Goal: Use online tool/utility: Use online tool/utility

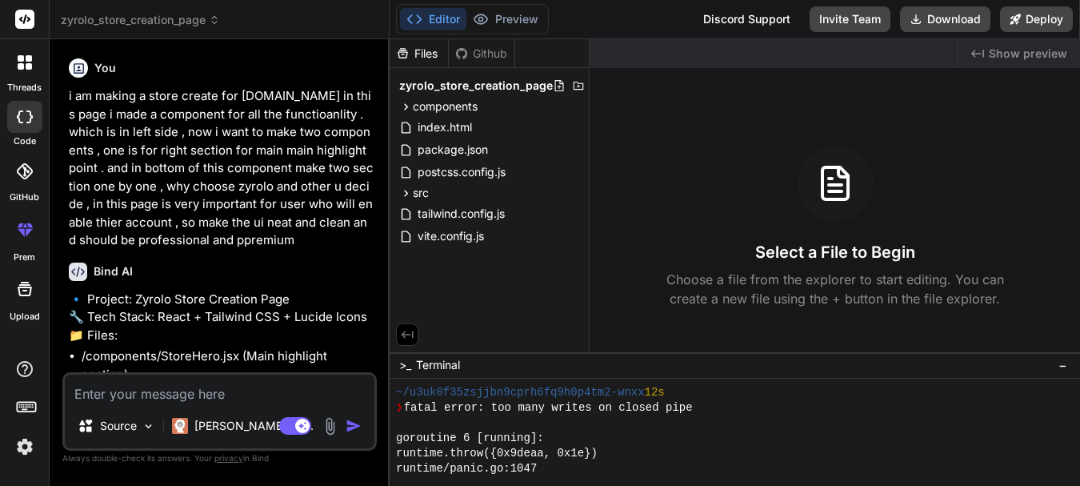
scroll to position [760, 0]
click at [433, 98] on div "components" at bounding box center [489, 106] width 186 height 19
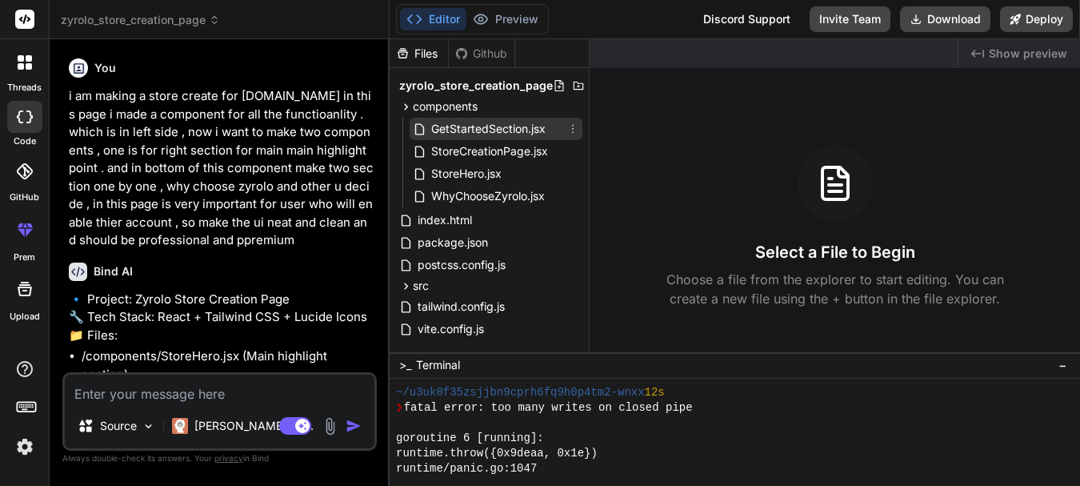
click at [459, 132] on span "GetStartedSection.jsx" at bounding box center [489, 128] width 118 height 19
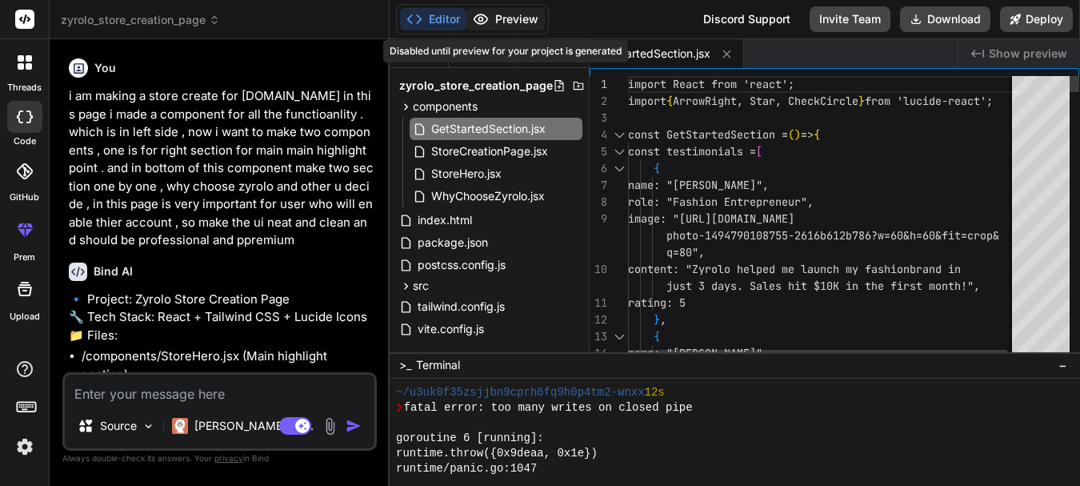
type textarea "x"
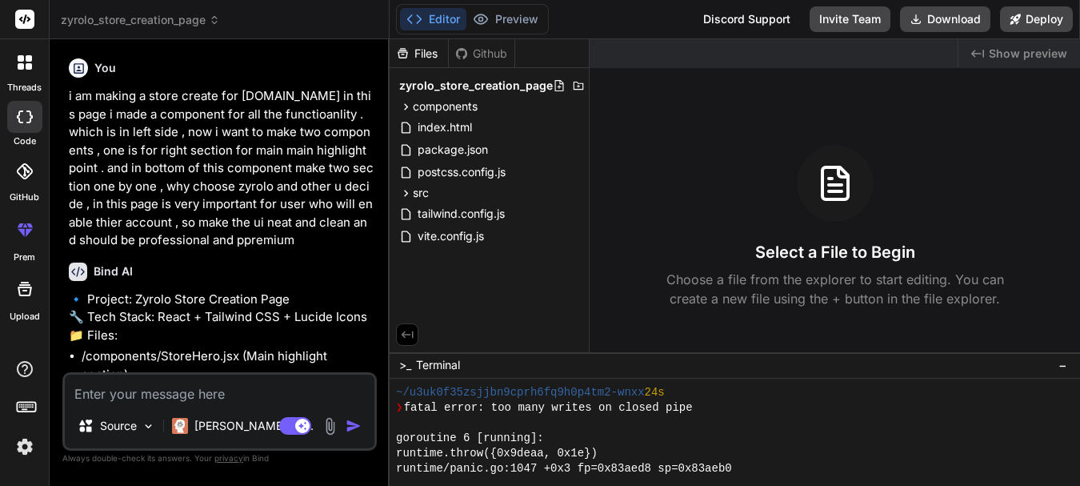
scroll to position [760, 0]
click at [447, 106] on span "components" at bounding box center [445, 106] width 65 height 16
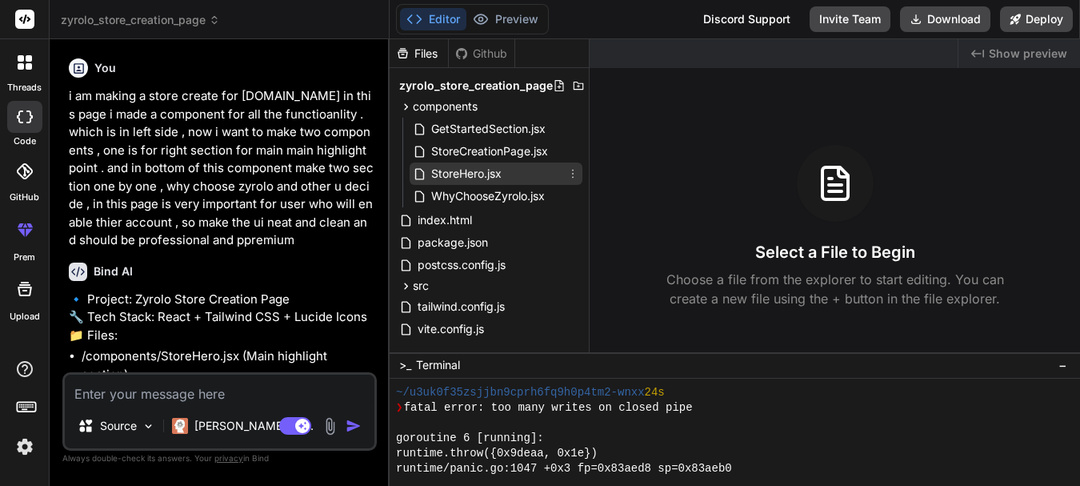
click at [455, 171] on span "StoreHero.jsx" at bounding box center [467, 173] width 74 height 19
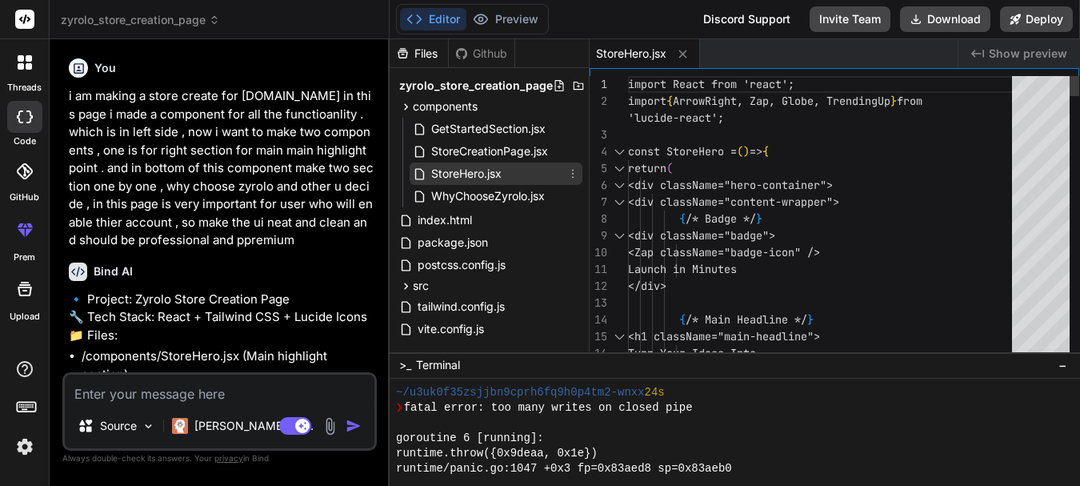
type textarea "x"
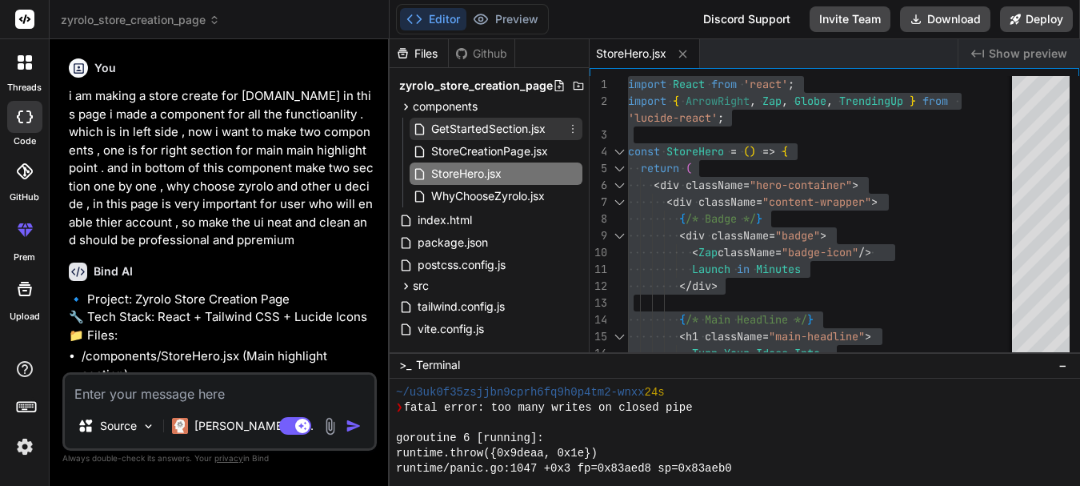
click at [466, 130] on span "GetStartedSection.jsx" at bounding box center [489, 128] width 118 height 19
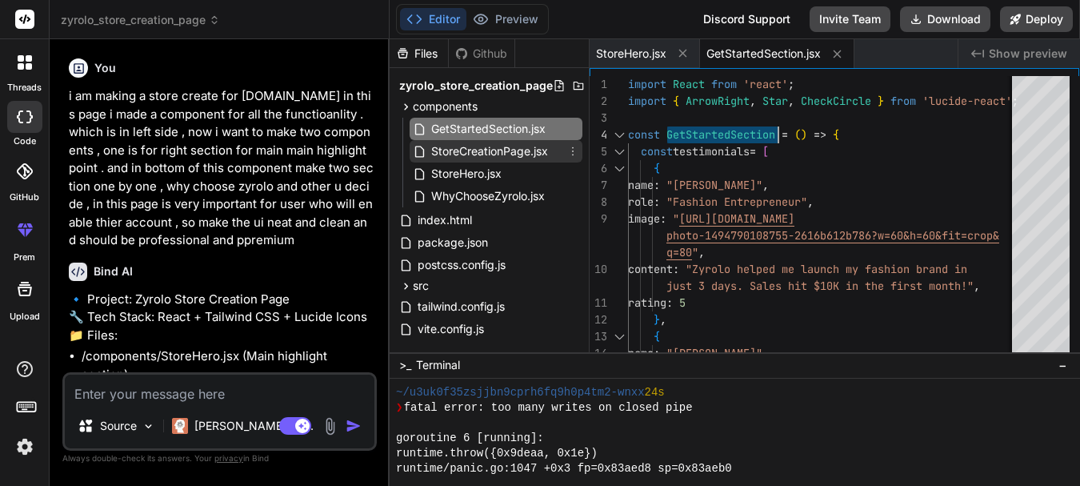
click at [489, 153] on span "StoreCreationPage.jsx" at bounding box center [490, 151] width 120 height 19
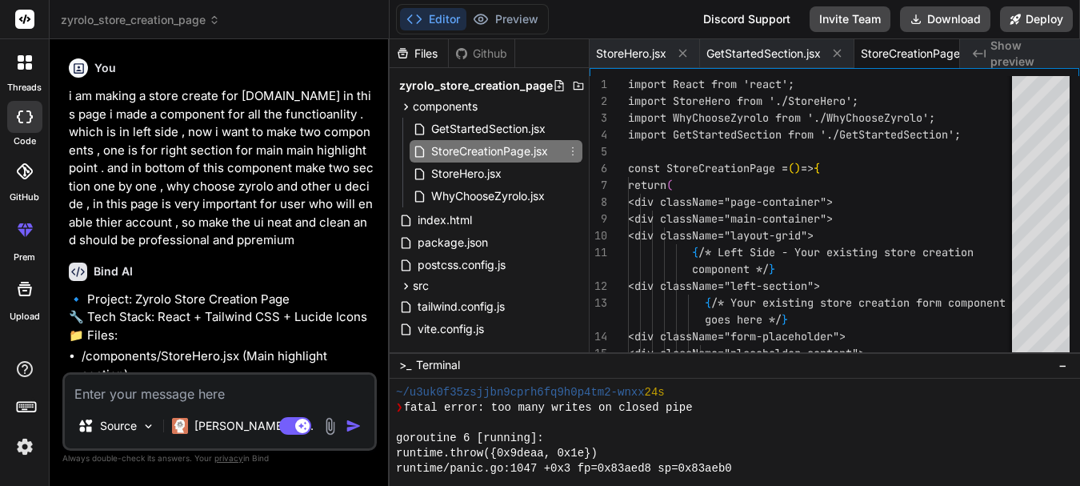
scroll to position [0, 54]
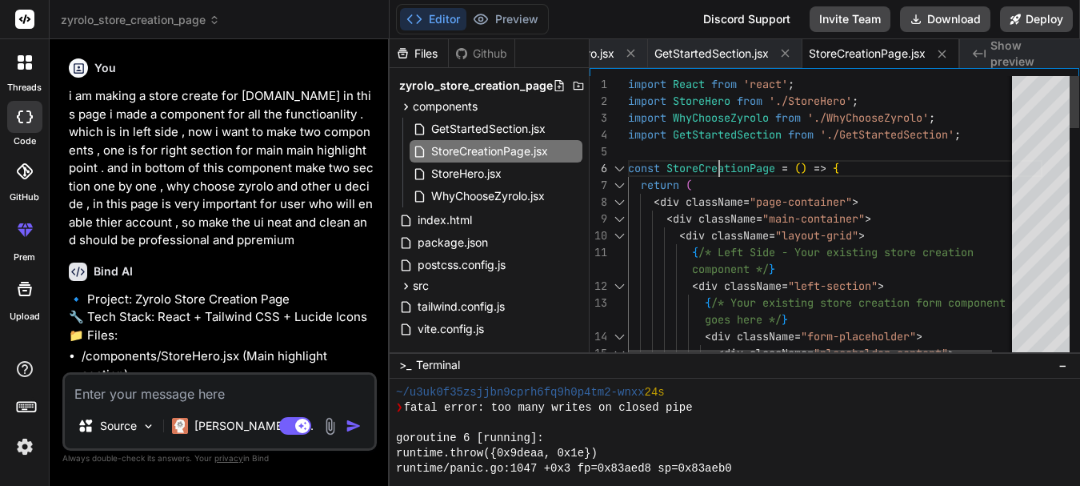
click at [846, 186] on div "return (" at bounding box center [835, 185] width 415 height 17
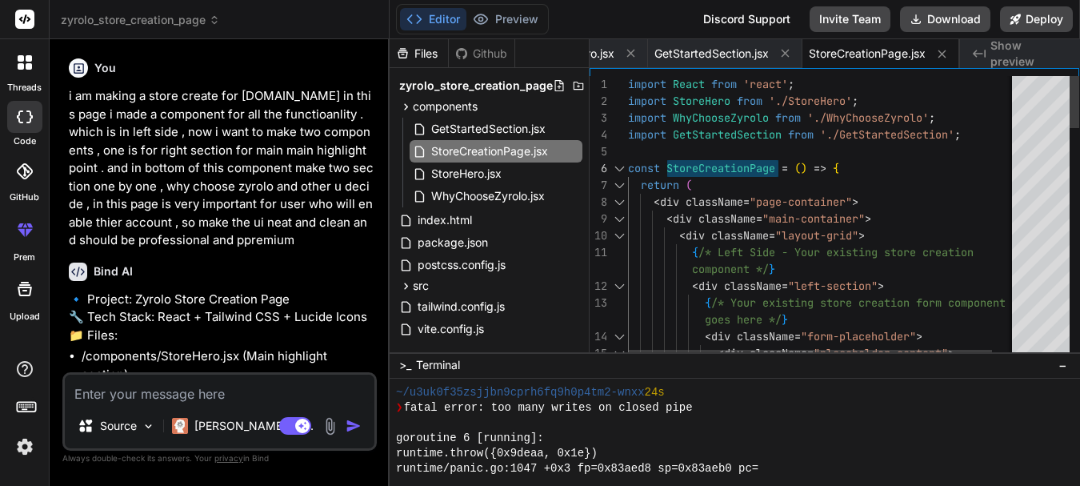
click at [846, 186] on div "return (" at bounding box center [835, 185] width 415 height 17
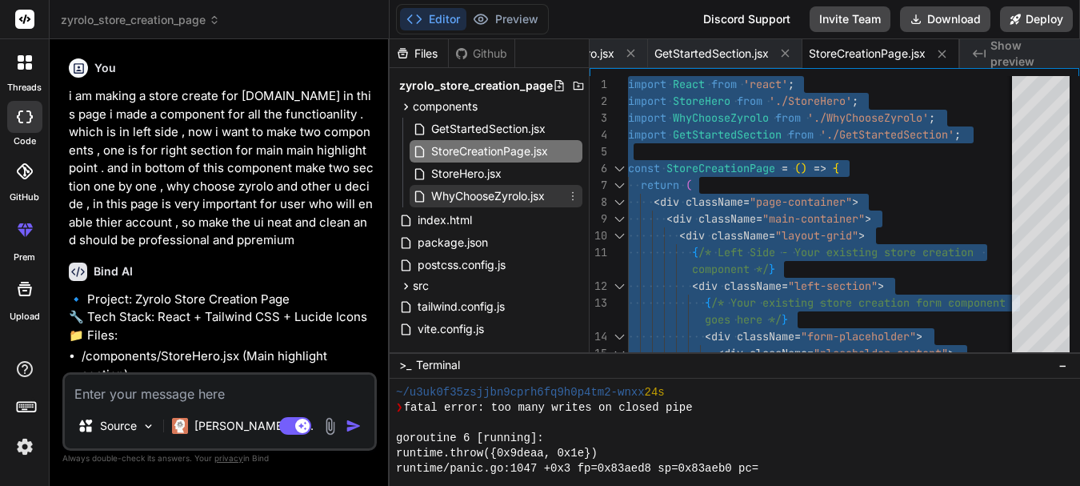
click at [479, 203] on span "WhyChooseZyrolo.jsx" at bounding box center [488, 195] width 117 height 19
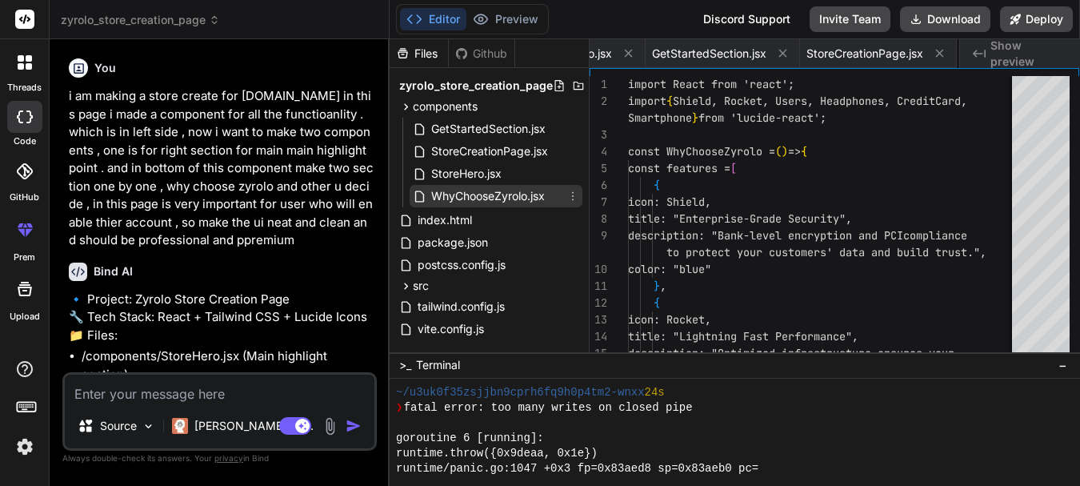
scroll to position [0, 210]
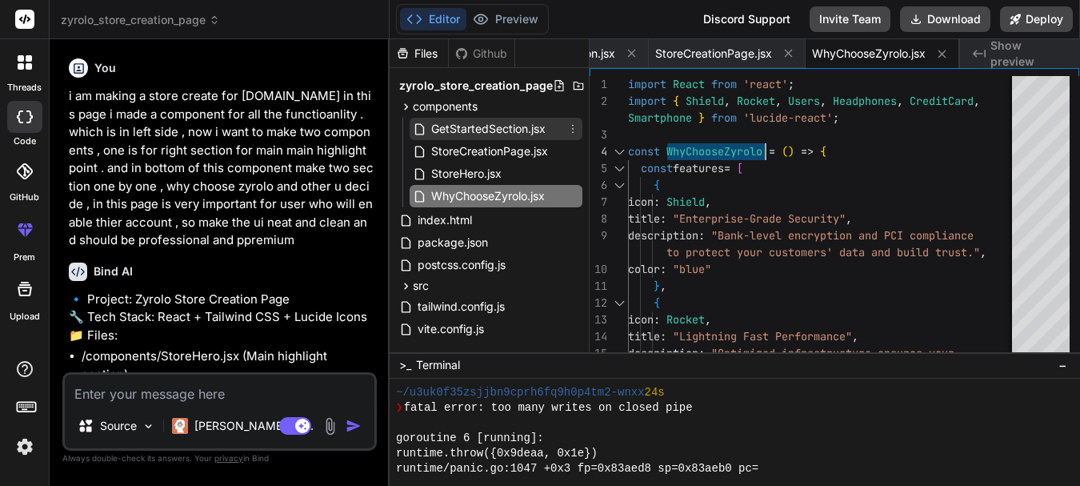
click at [475, 130] on span "GetStartedSection.jsx" at bounding box center [489, 128] width 118 height 19
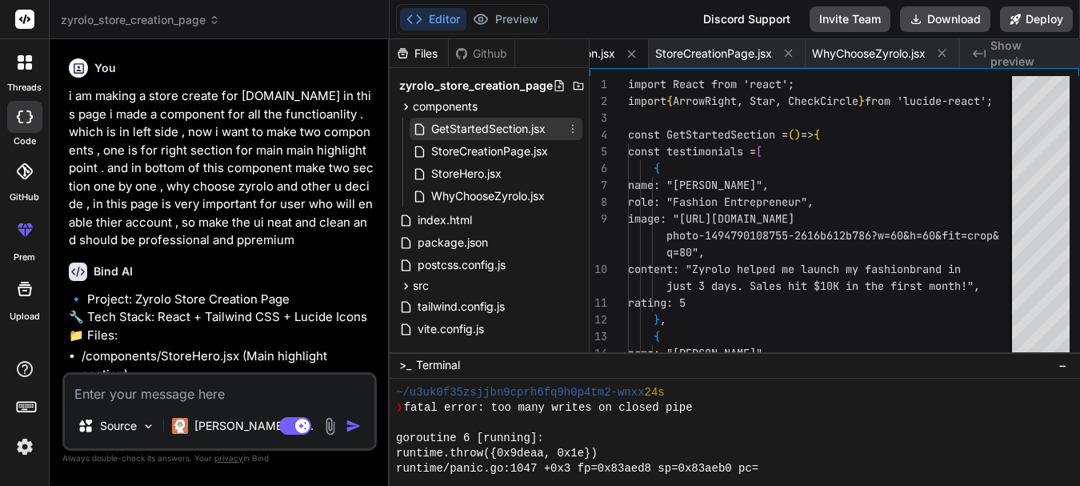
scroll to position [0, 111]
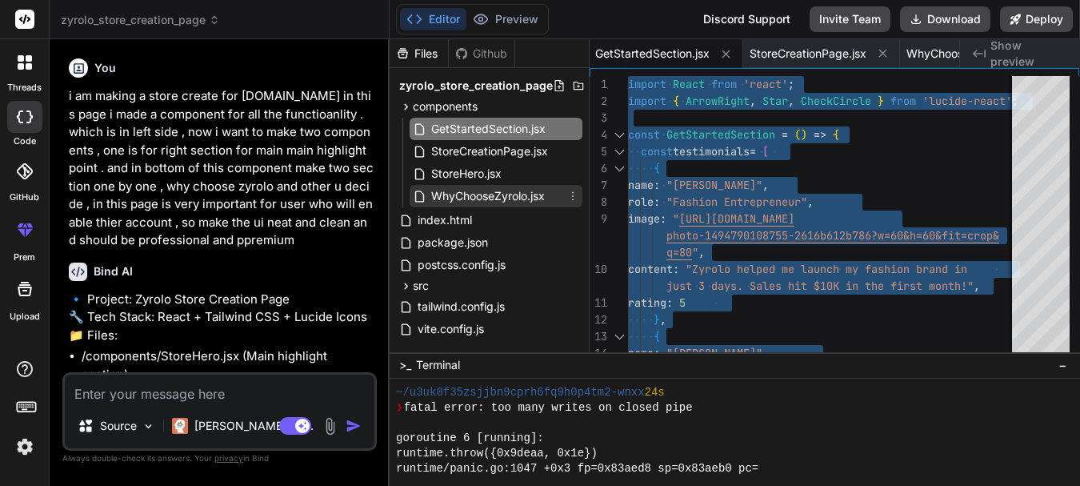
click at [498, 198] on span "WhyChooseZyrolo.jsx" at bounding box center [488, 195] width 117 height 19
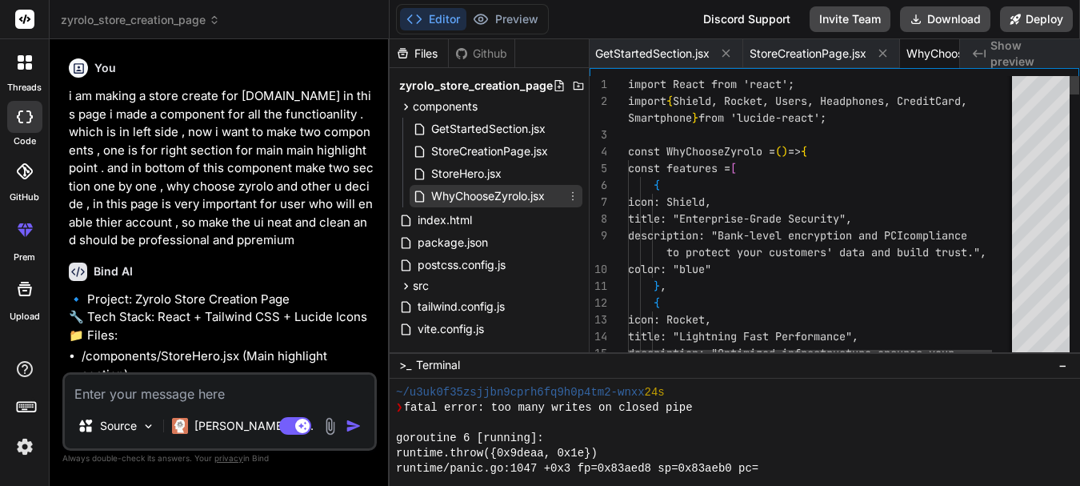
scroll to position [0, 210]
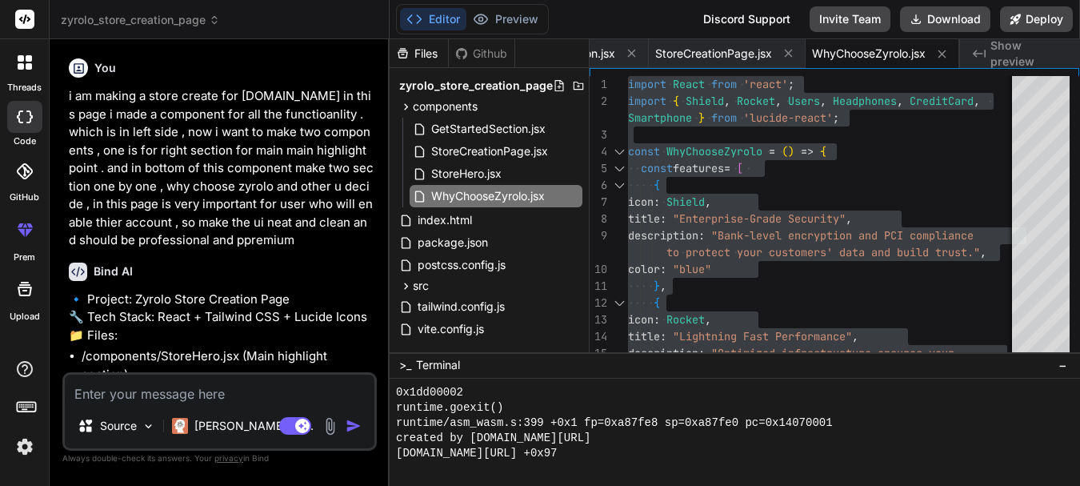
scroll to position [3543, 0]
